Goal: Task Accomplishment & Management: Manage account settings

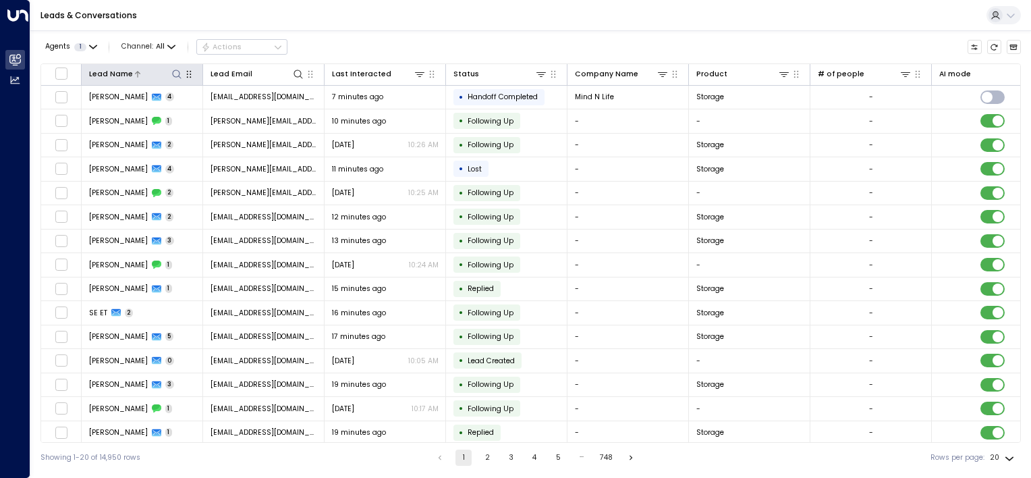
click at [175, 76] on icon at bounding box center [176, 73] width 9 height 9
type input "******"
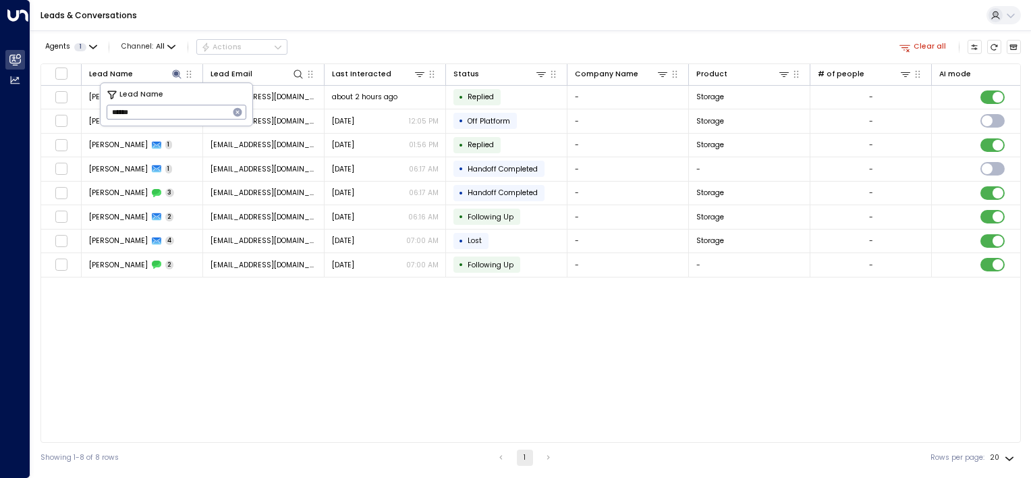
drag, startPoint x: 250, startPoint y: 326, endPoint x: 242, endPoint y: 327, distance: 8.1
click at [250, 327] on div "Lead Name Lead Email Last Interacted Status Company Name Product # of people AI…" at bounding box center [530, 252] width 980 height 379
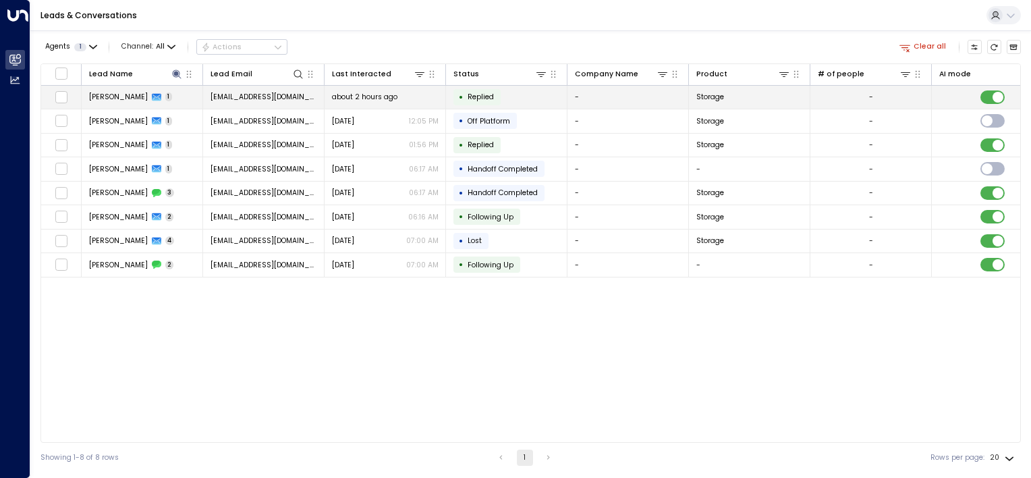
click at [364, 96] on span "about 2 hours ago" at bounding box center [364, 97] width 65 height 10
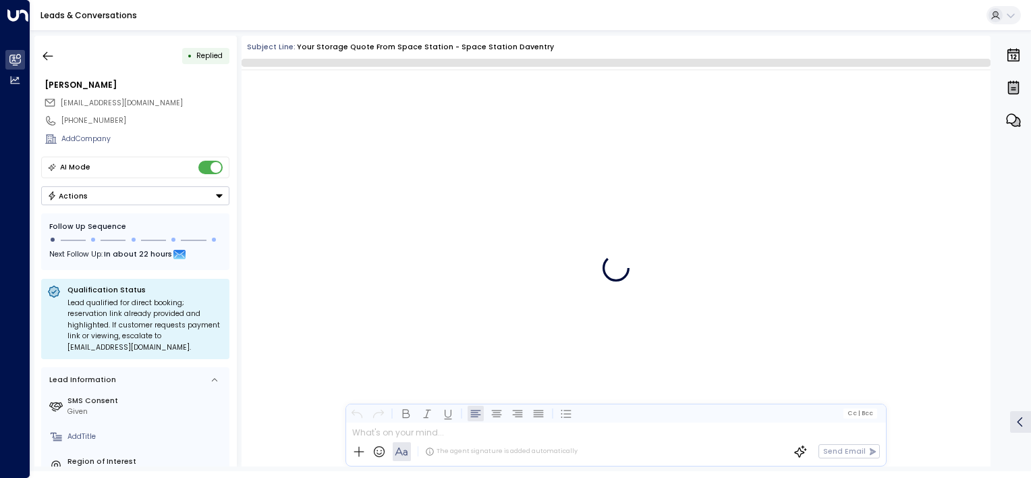
scroll to position [411, 0]
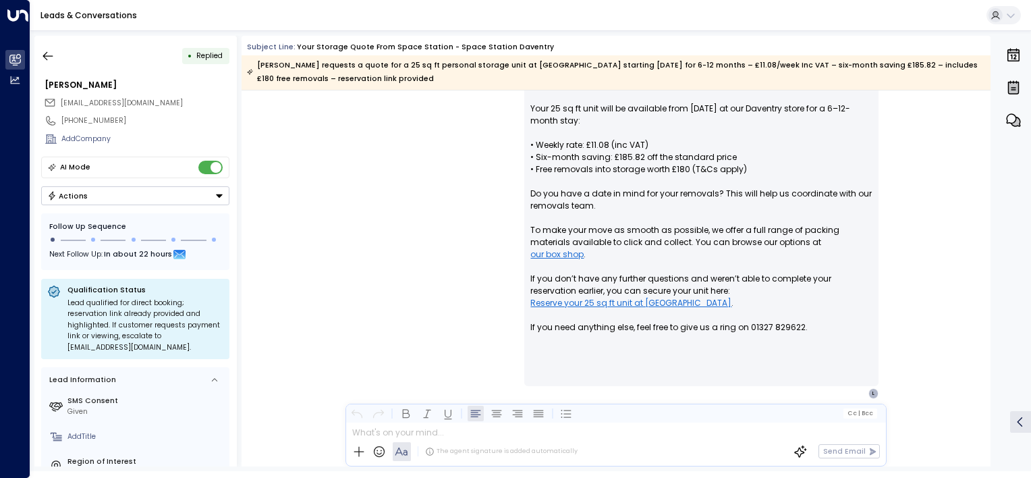
click at [166, 198] on button "Actions" at bounding box center [135, 195] width 188 height 19
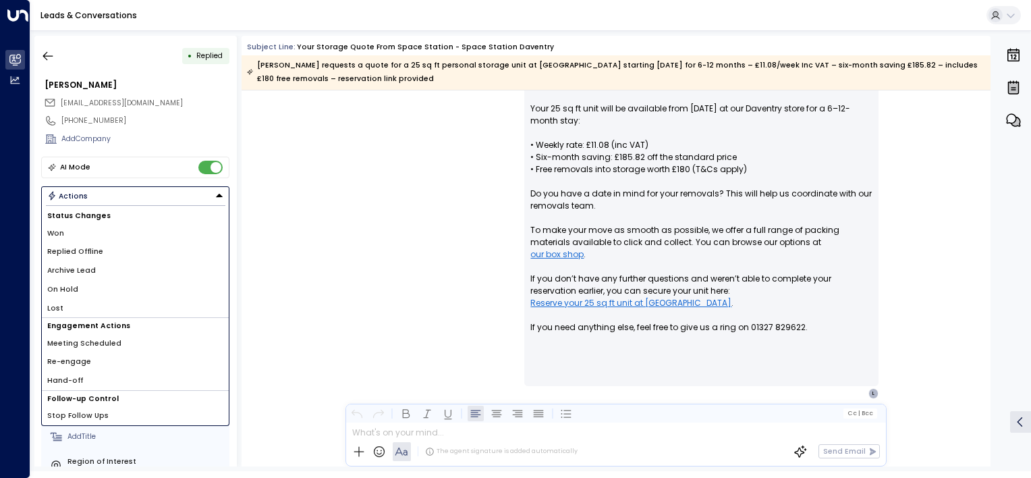
click at [117, 256] on li "Replied Offline" at bounding box center [135, 251] width 187 height 19
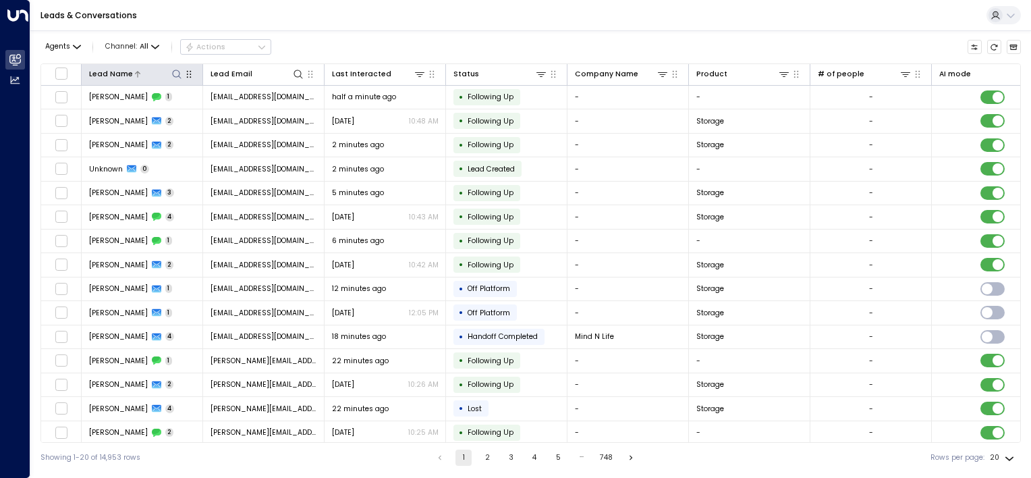
click at [176, 78] on icon at bounding box center [176, 74] width 11 height 11
type input "******"
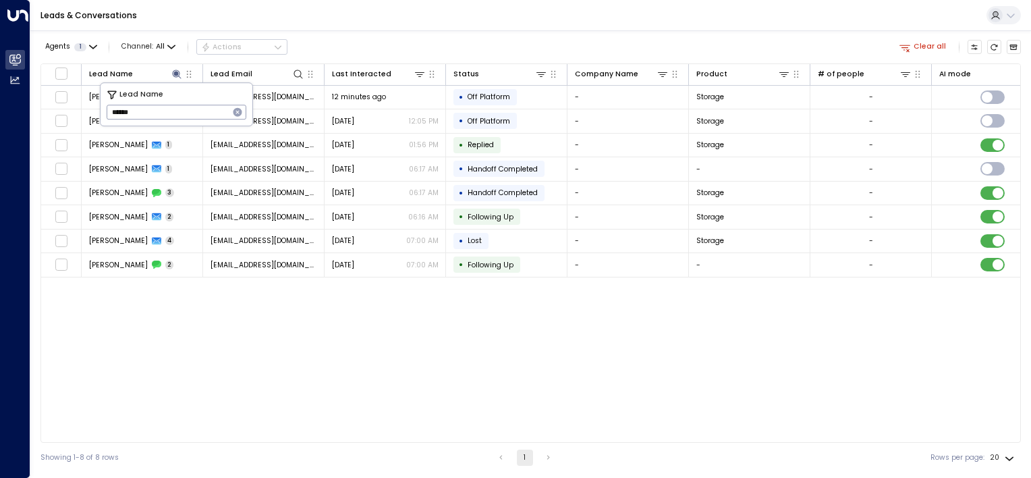
click at [269, 363] on div "Lead Name Lead Email Last Interacted Status Company Name Product # of people AI…" at bounding box center [530, 252] width 980 height 379
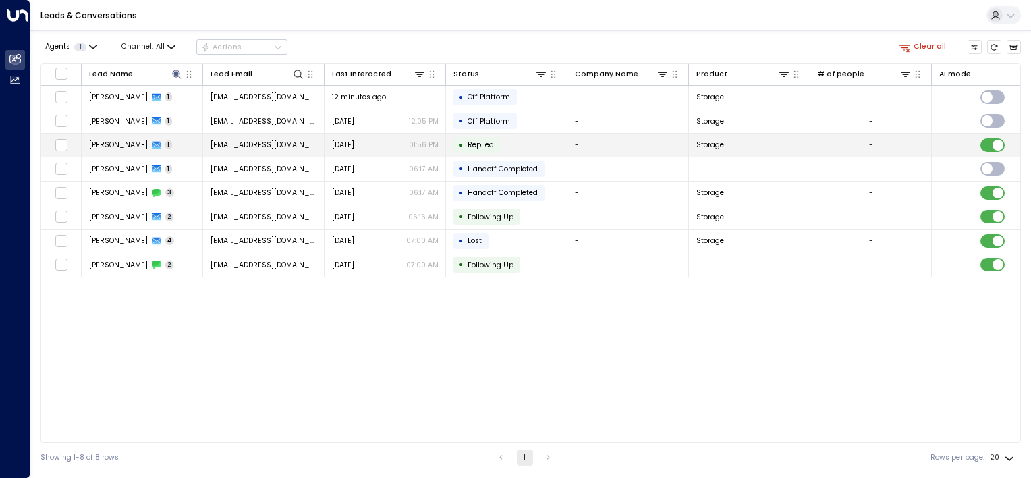
click at [526, 140] on td "• Replied" at bounding box center [506, 146] width 121 height 24
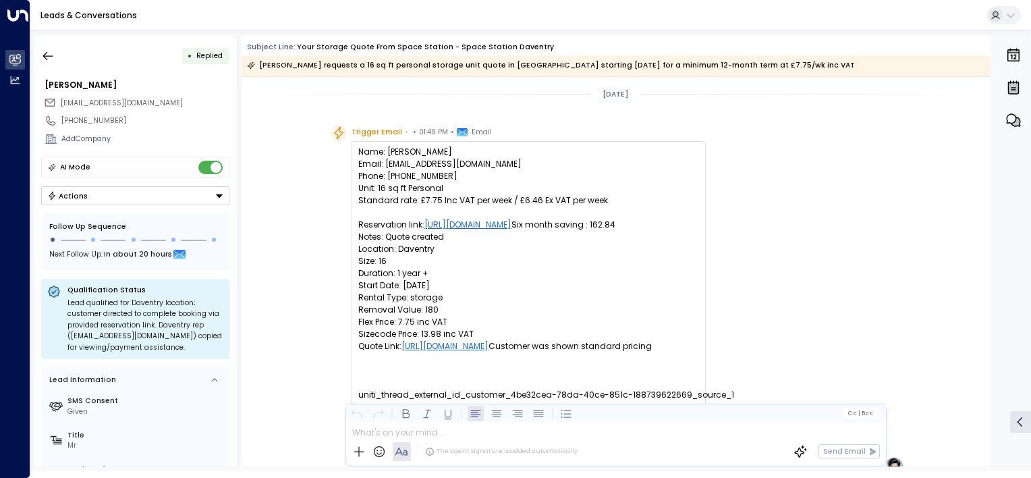
drag, startPoint x: 121, startPoint y: 197, endPoint x: 109, endPoint y: 200, distance: 12.4
click at [121, 197] on button "Actions" at bounding box center [135, 195] width 188 height 19
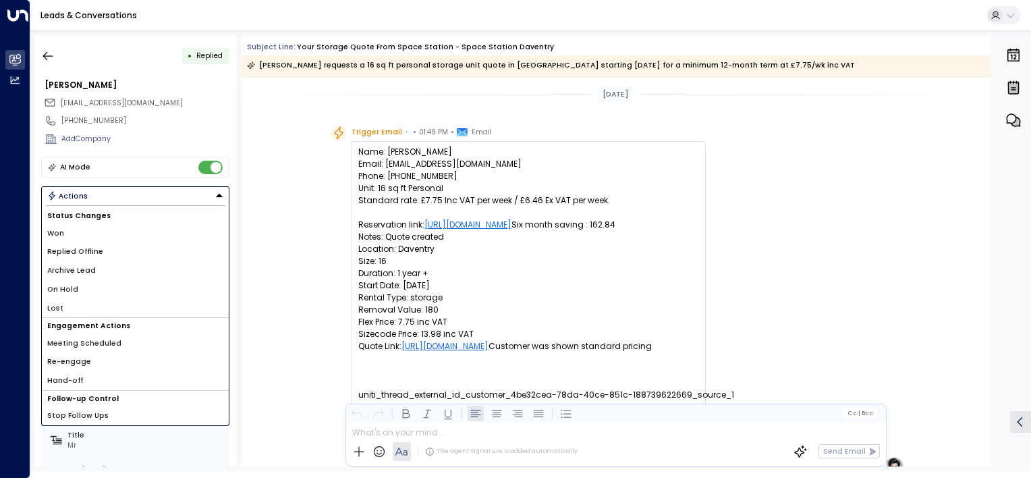
click at [103, 252] on li "Replied Offline" at bounding box center [135, 251] width 187 height 19
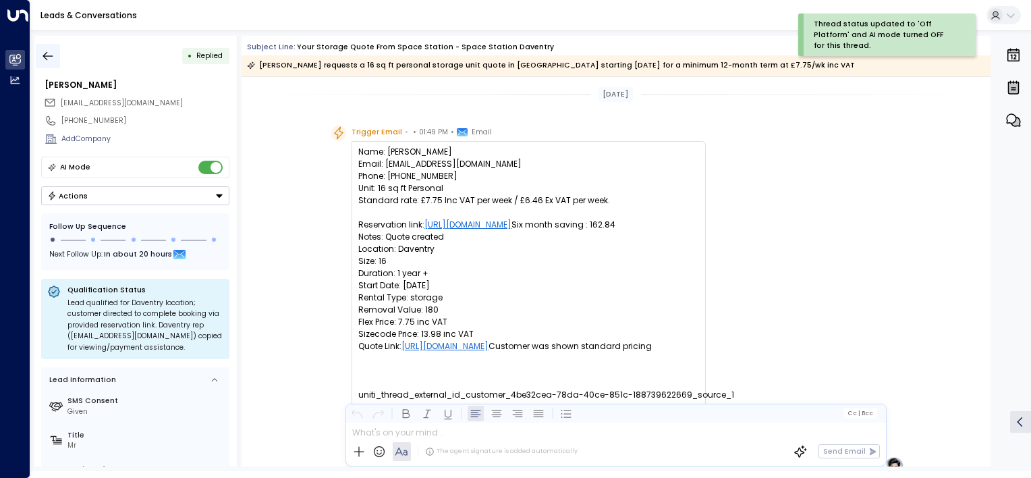
click at [51, 61] on icon "button" at bounding box center [47, 55] width 13 height 13
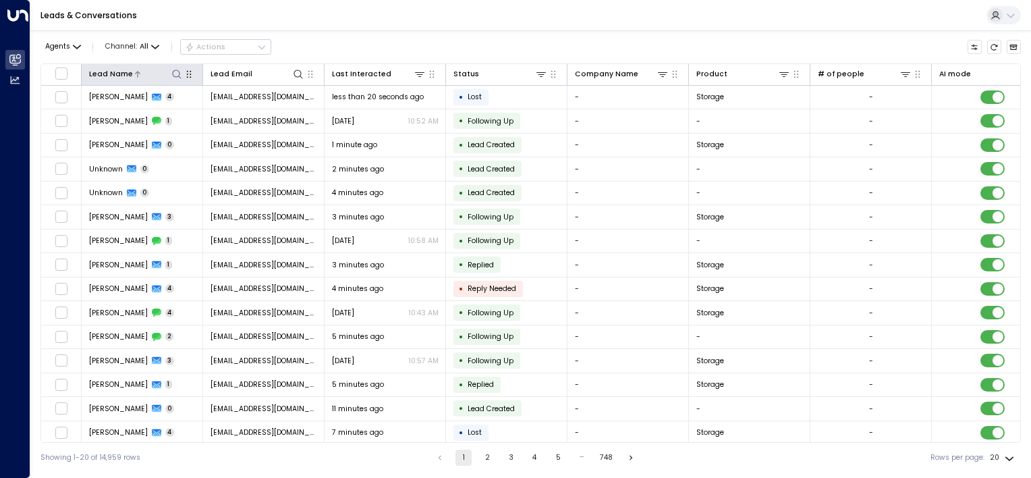
click at [175, 74] on icon at bounding box center [176, 74] width 11 height 11
type input "********"
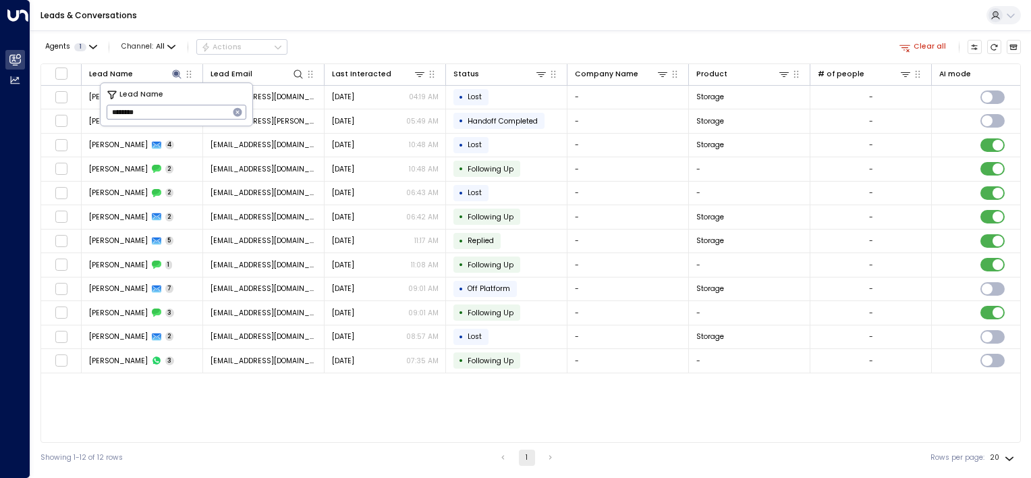
click at [224, 414] on div "Lead Name Lead Email Last Interacted Status Company Name Product # of people AI…" at bounding box center [530, 252] width 980 height 379
click at [283, 410] on div "Lead Name Lead Email Last Interacted Status Company Name Product # of people AI…" at bounding box center [530, 252] width 980 height 379
click at [171, 76] on icon at bounding box center [176, 74] width 11 height 11
click at [179, 76] on icon at bounding box center [176, 74] width 11 height 11
drag, startPoint x: 156, startPoint y: 112, endPoint x: -3, endPoint y: -70, distance: 241.9
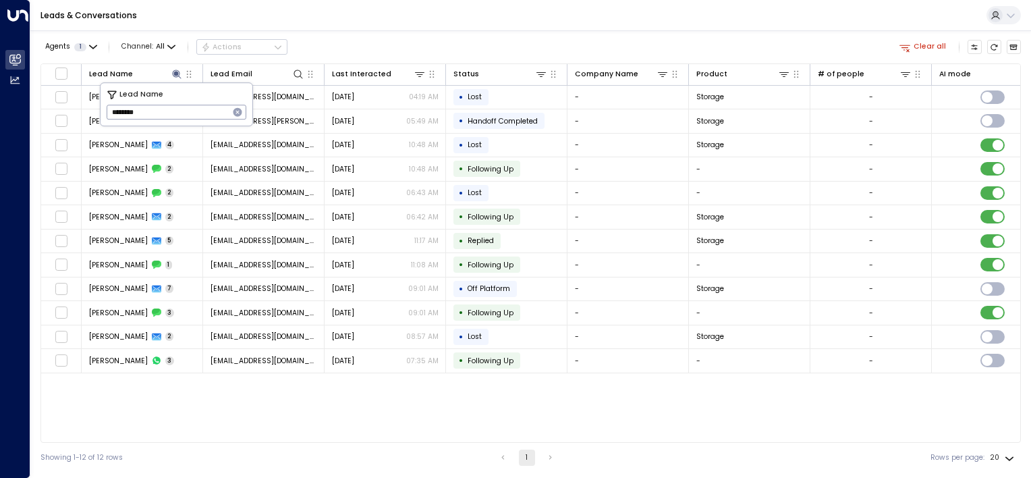
click at [0, 0] on html "Overview Leads & Conversations Leads & Conversations Analytics Analytics Leads …" at bounding box center [515, 236] width 1031 height 472
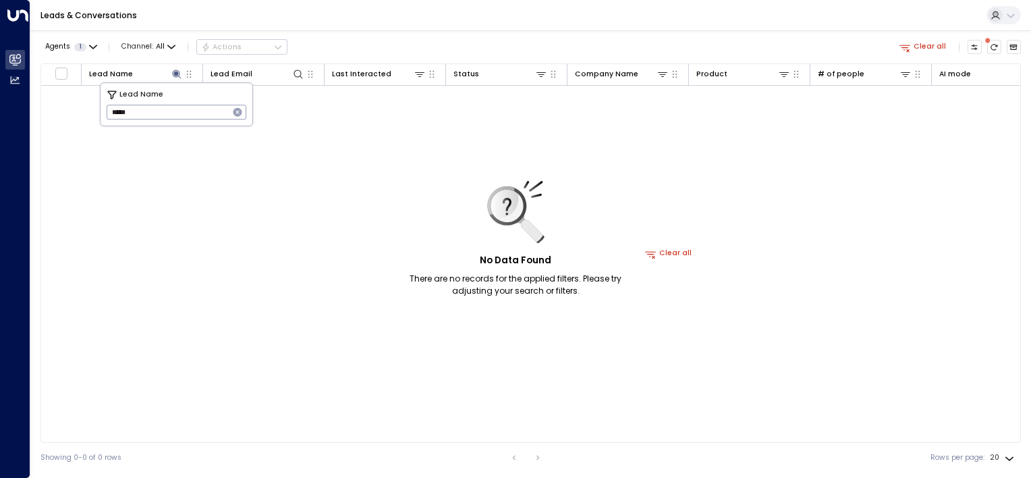
type input "*****"
click at [237, 113] on icon "button" at bounding box center [237, 112] width 9 height 9
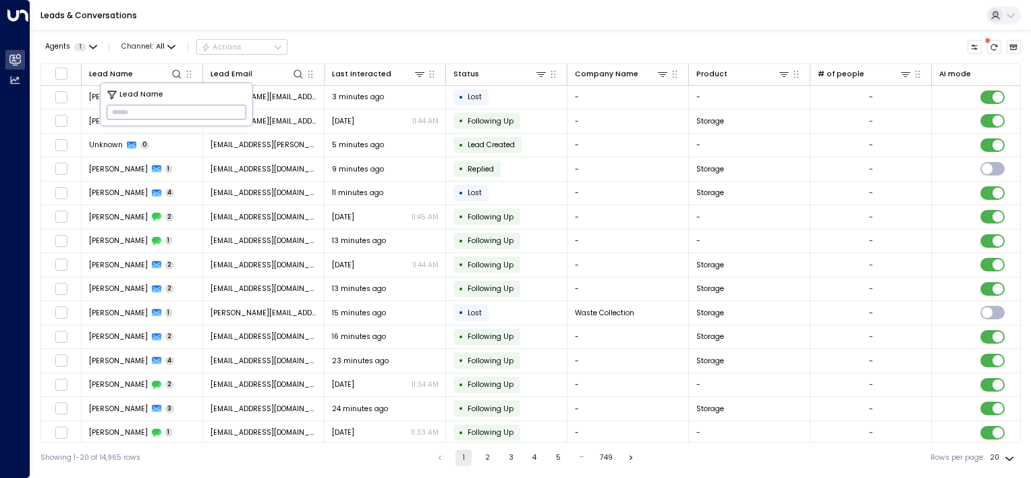
click at [183, 109] on input "text" at bounding box center [177, 112] width 140 height 22
type input "*****"
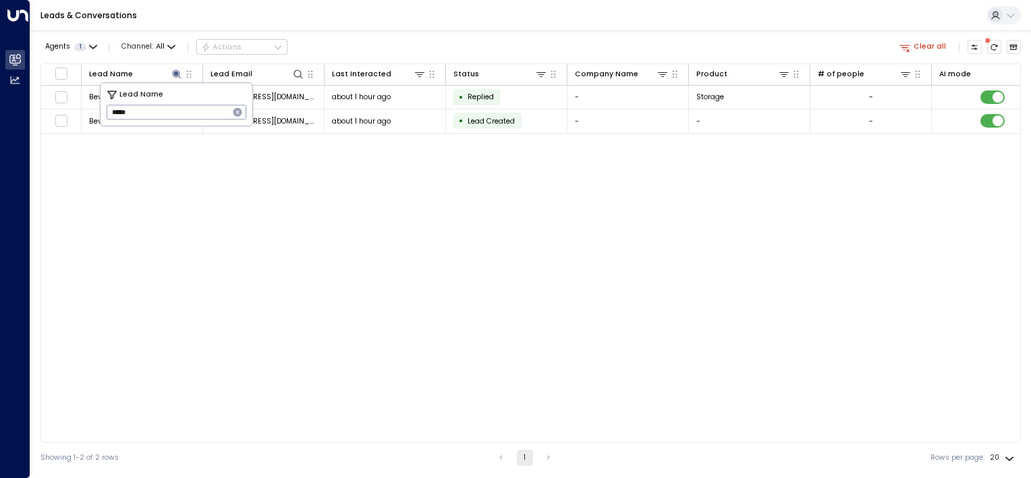
click at [355, 174] on div "Lead Name Lead Email Last Interacted Status Company Name Product # of people AI…" at bounding box center [530, 252] width 980 height 379
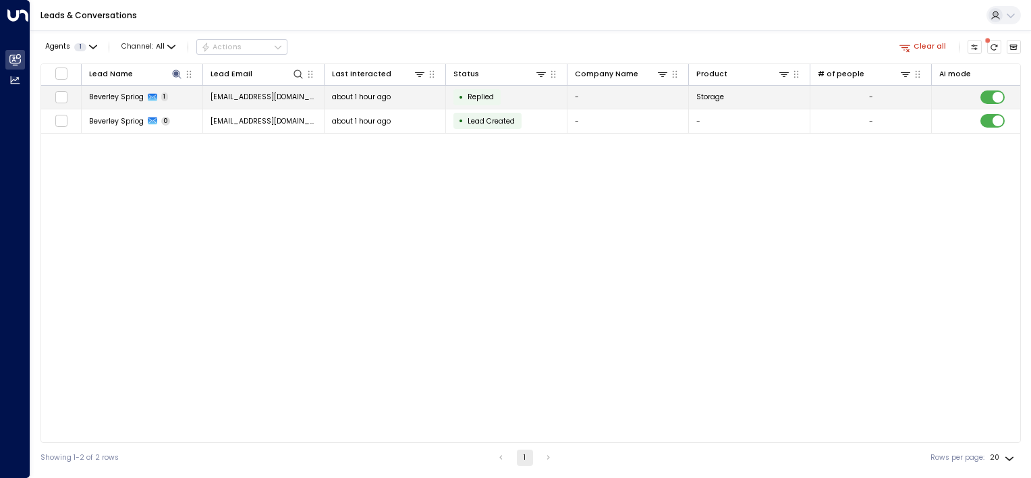
click at [305, 100] on td "janesprio@gmail.com" at bounding box center [263, 98] width 121 height 24
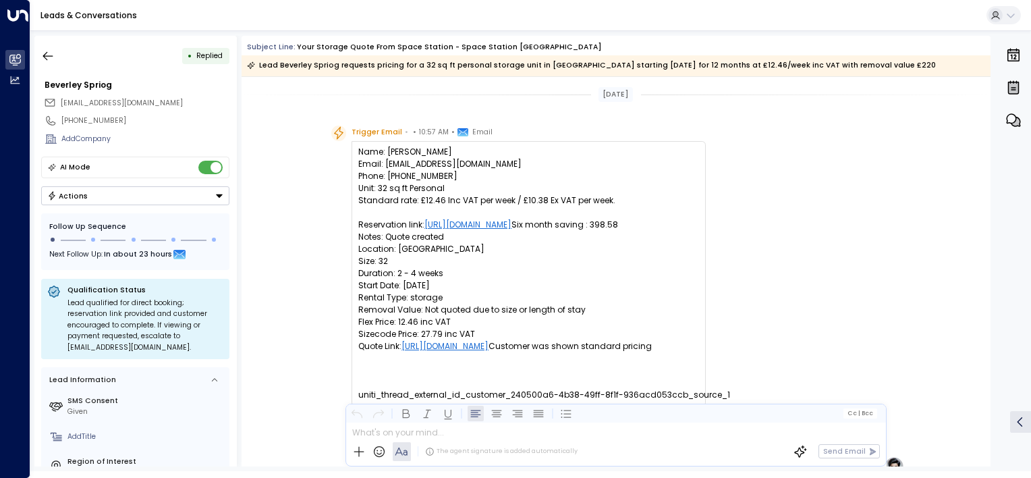
click at [105, 195] on button "Actions" at bounding box center [135, 195] width 188 height 19
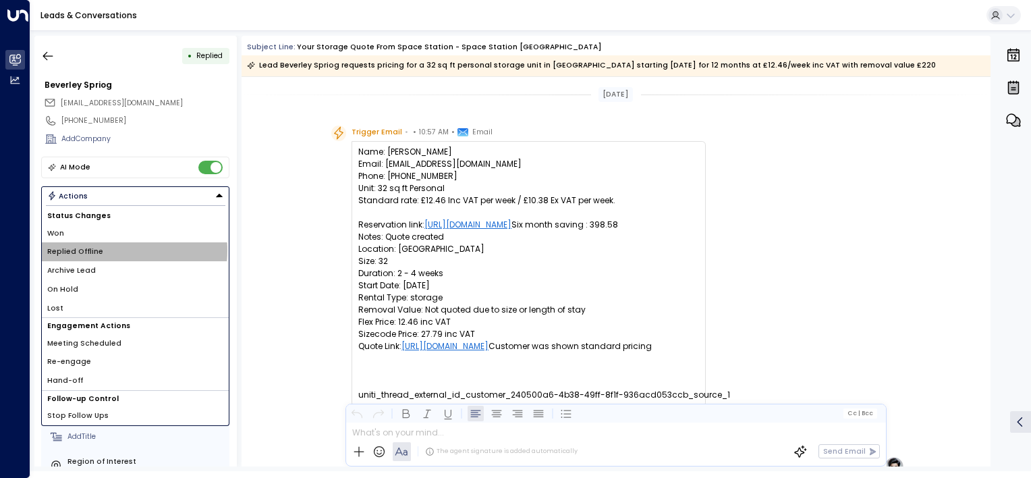
click at [103, 250] on li "Replied Offline" at bounding box center [135, 251] width 187 height 19
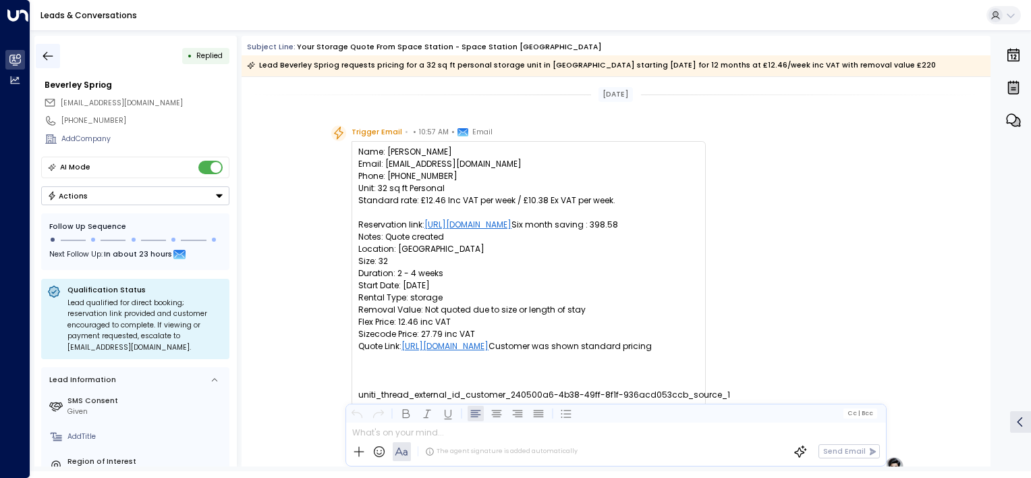
click at [49, 59] on icon "button" at bounding box center [47, 55] width 13 height 13
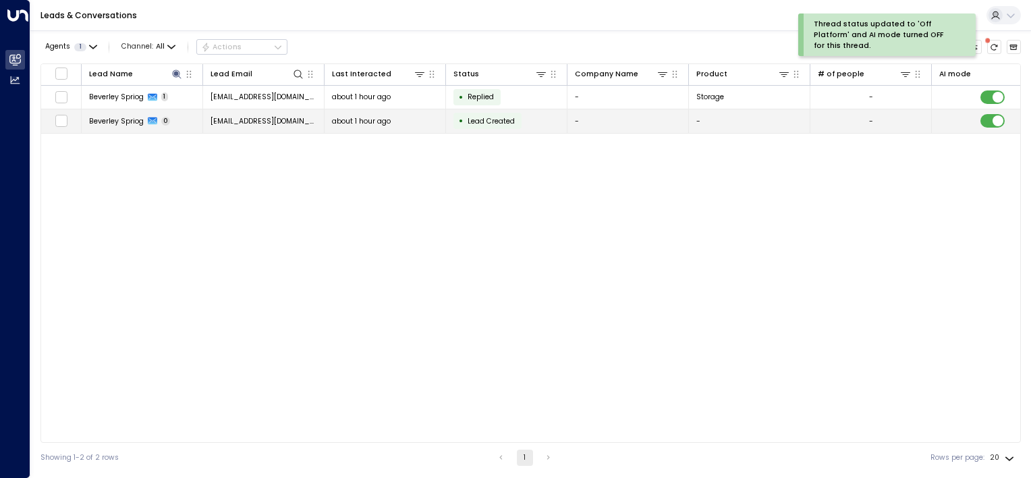
click at [277, 117] on span "janesprio@gmail.com" at bounding box center [263, 121] width 107 height 10
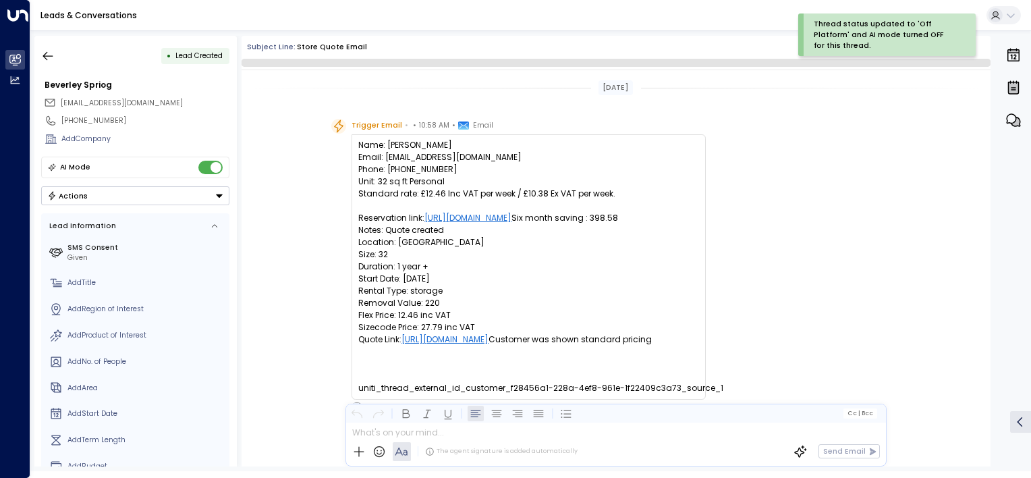
scroll to position [70, 0]
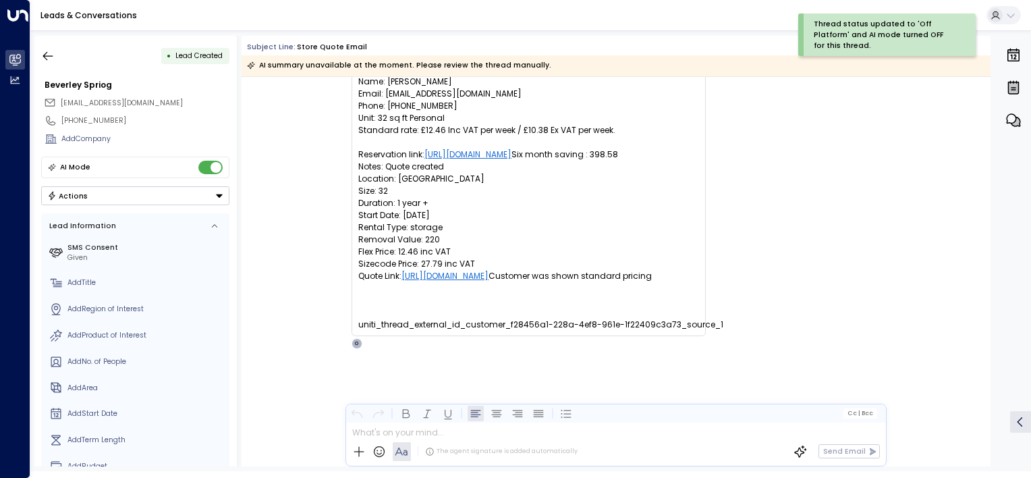
click at [177, 198] on button "Actions" at bounding box center [135, 195] width 188 height 19
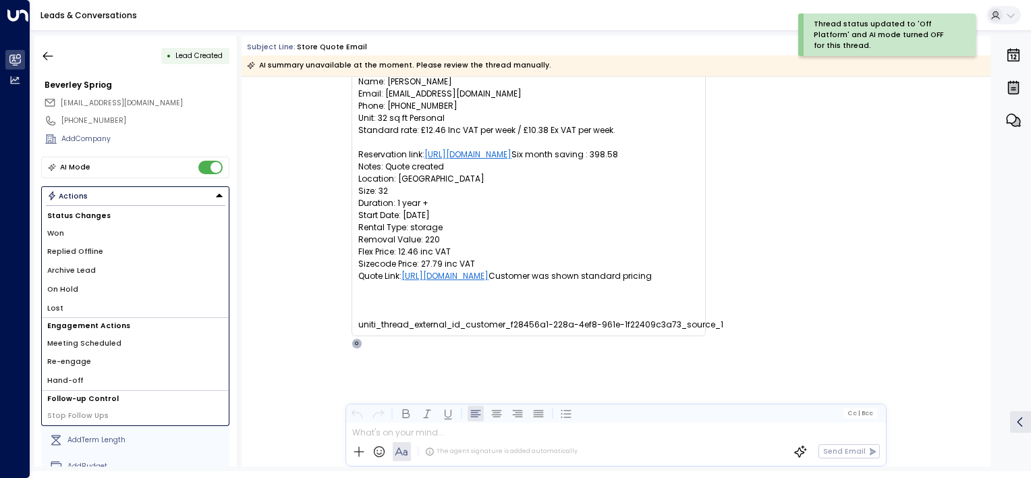
click at [142, 250] on li "Replied Offline" at bounding box center [135, 251] width 187 height 19
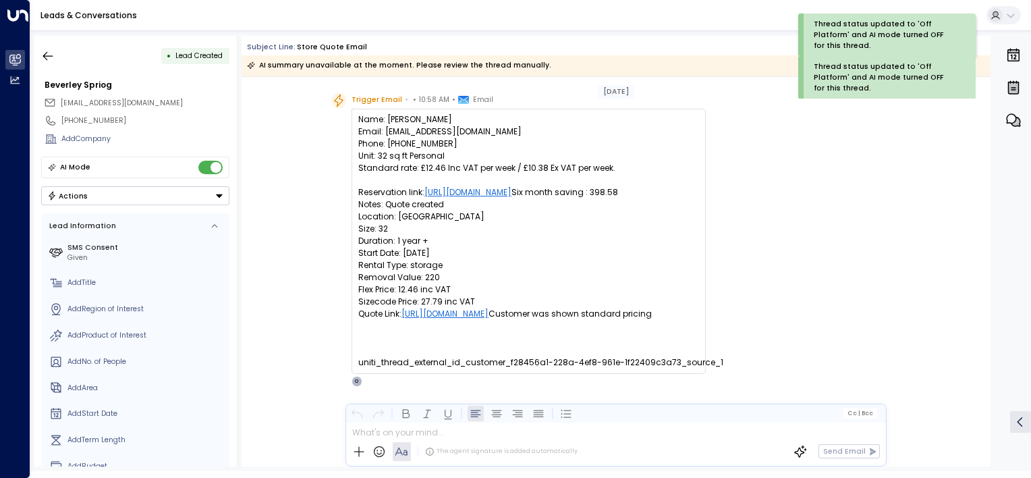
scroll to position [0, 0]
